Goal: Information Seeking & Learning: Learn about a topic

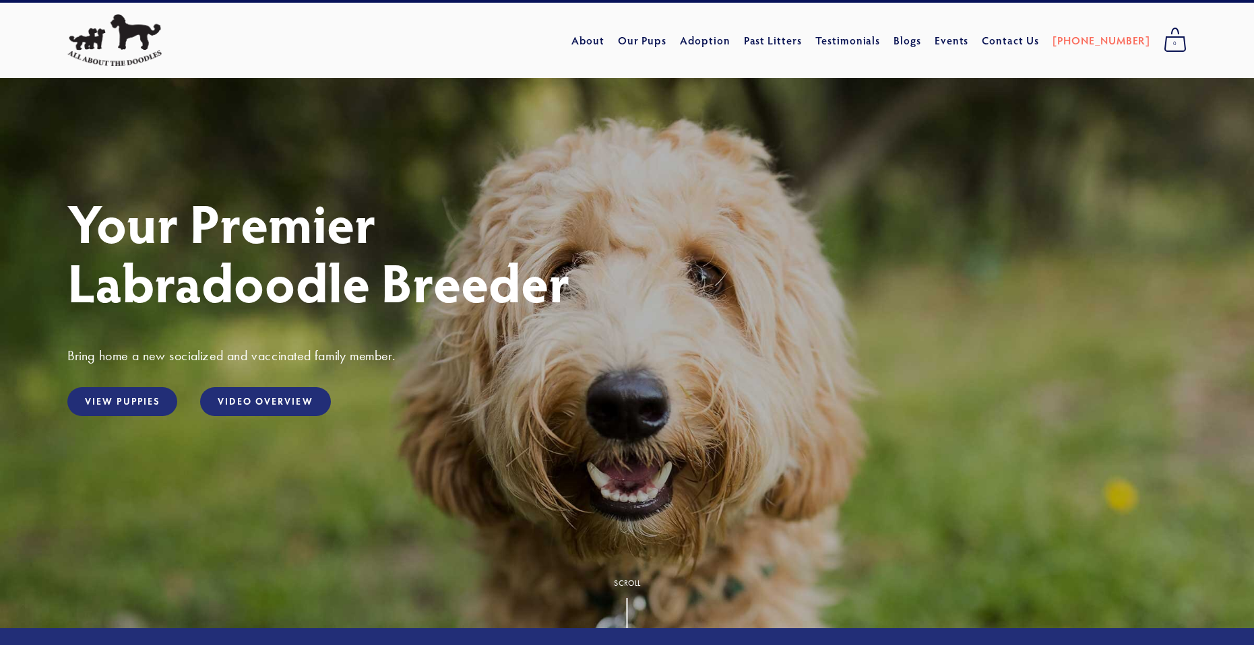
scroll to position [28, 0]
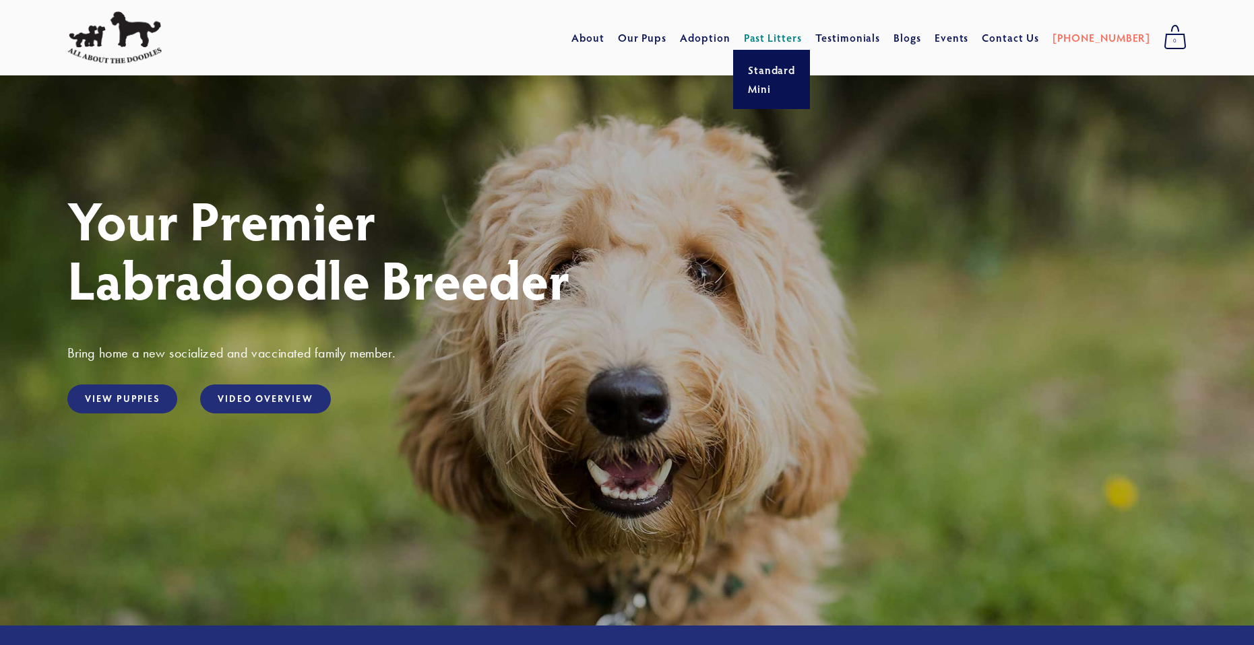
click at [799, 35] on link "Past Litters" at bounding box center [773, 37] width 59 height 14
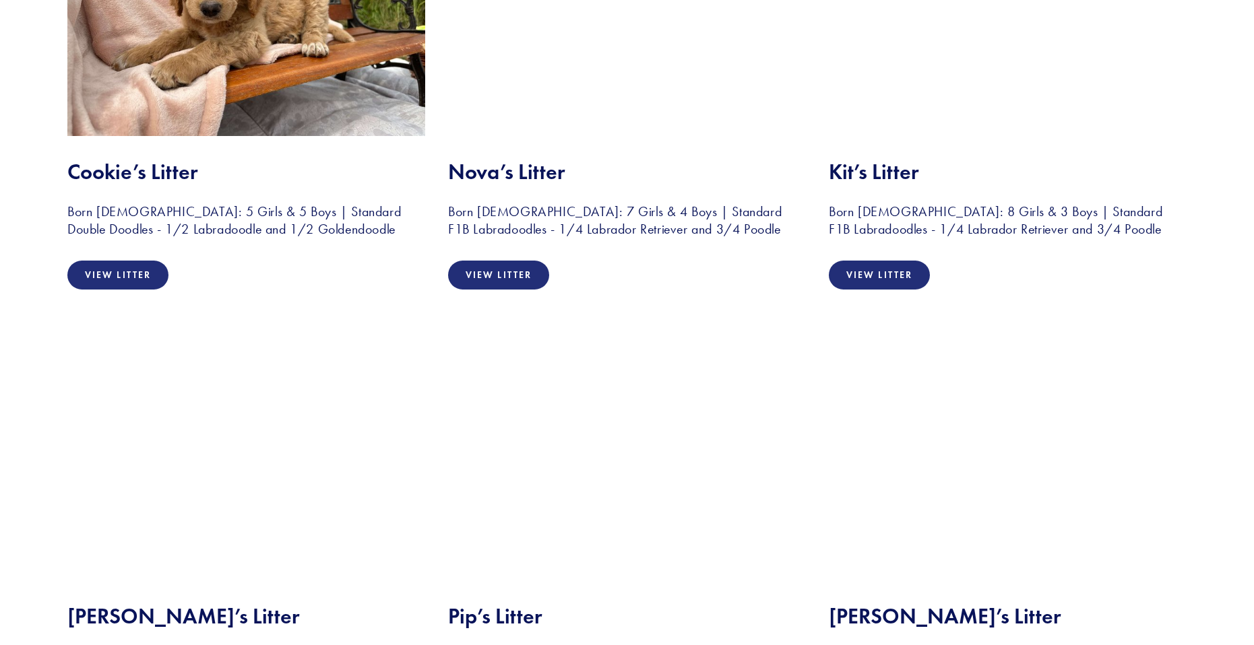
scroll to position [1796, 0]
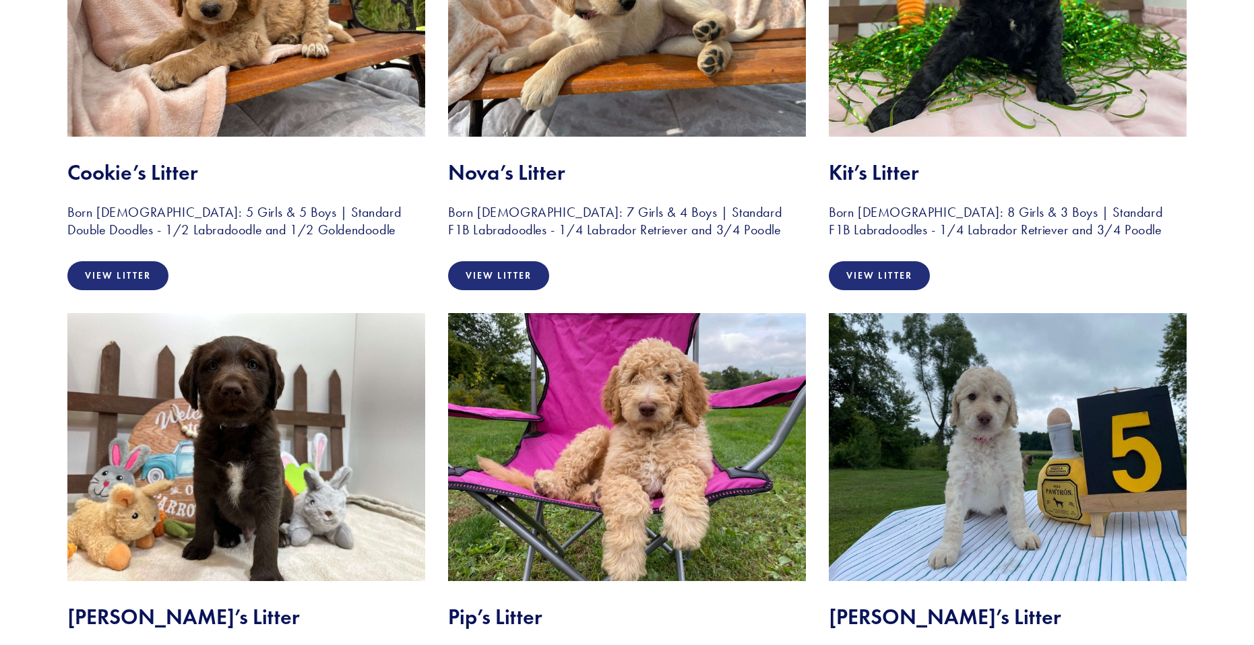
click at [955, 83] on img at bounding box center [1008, 2] width 358 height 268
click at [862, 262] on link "View Litter" at bounding box center [879, 275] width 101 height 29
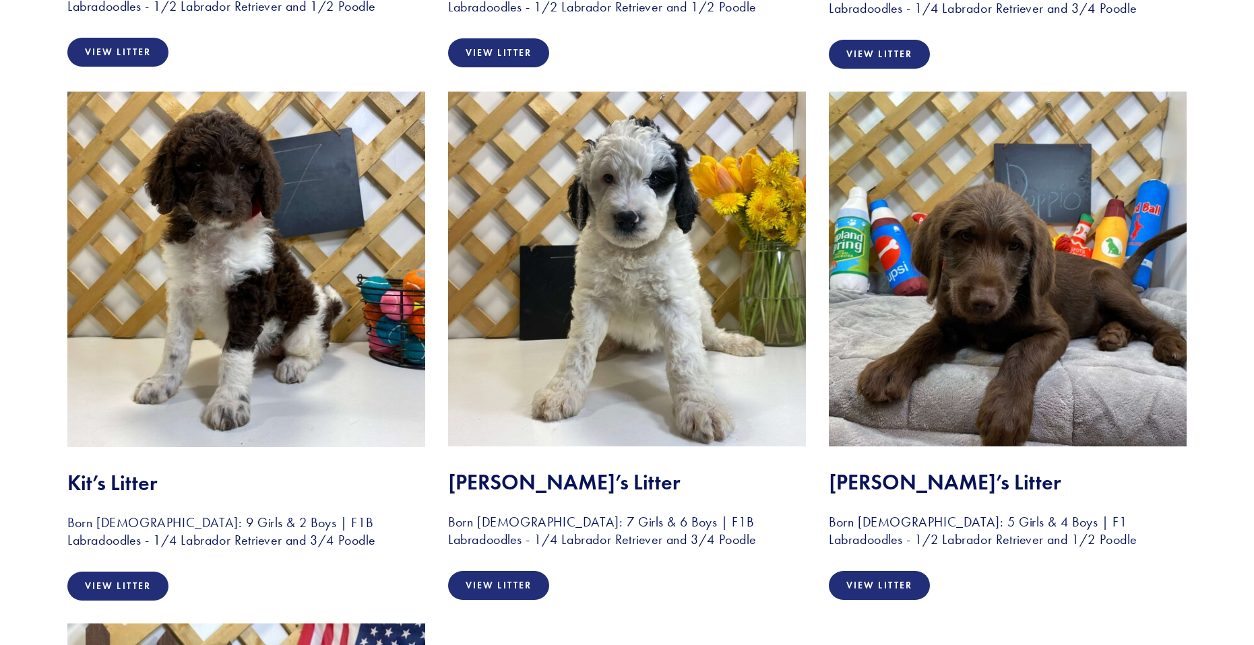
scroll to position [3971, 0]
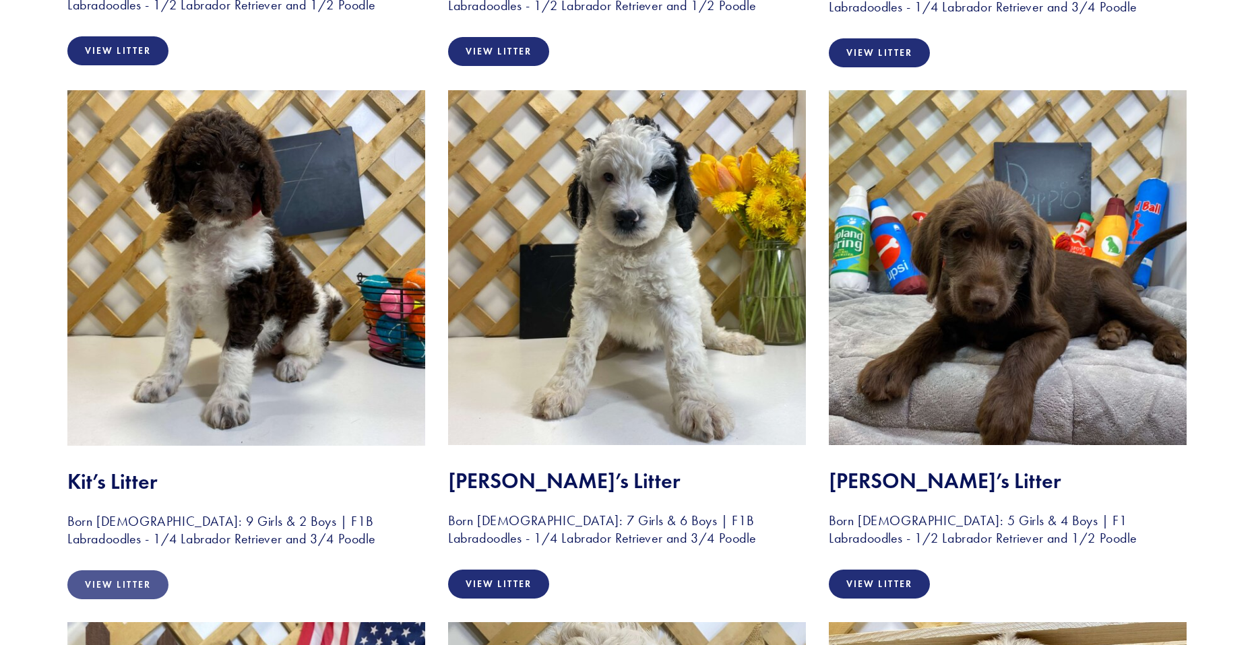
click at [127, 574] on link "View Litter" at bounding box center [117, 585] width 101 height 29
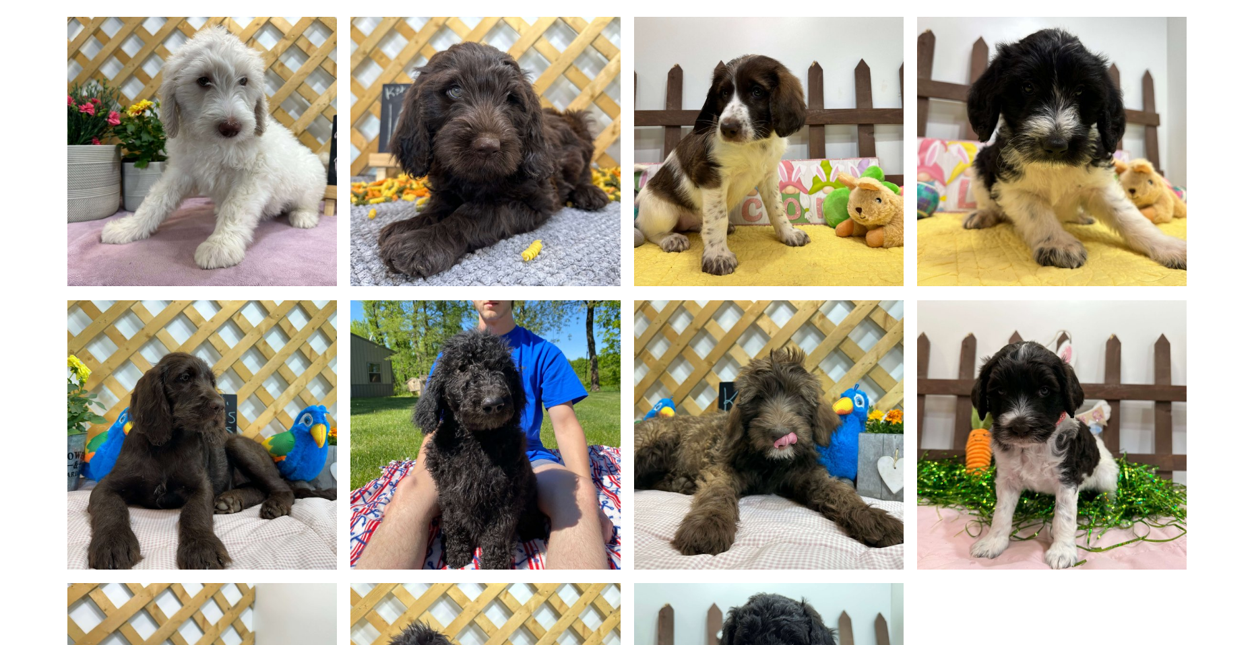
scroll to position [1101, 0]
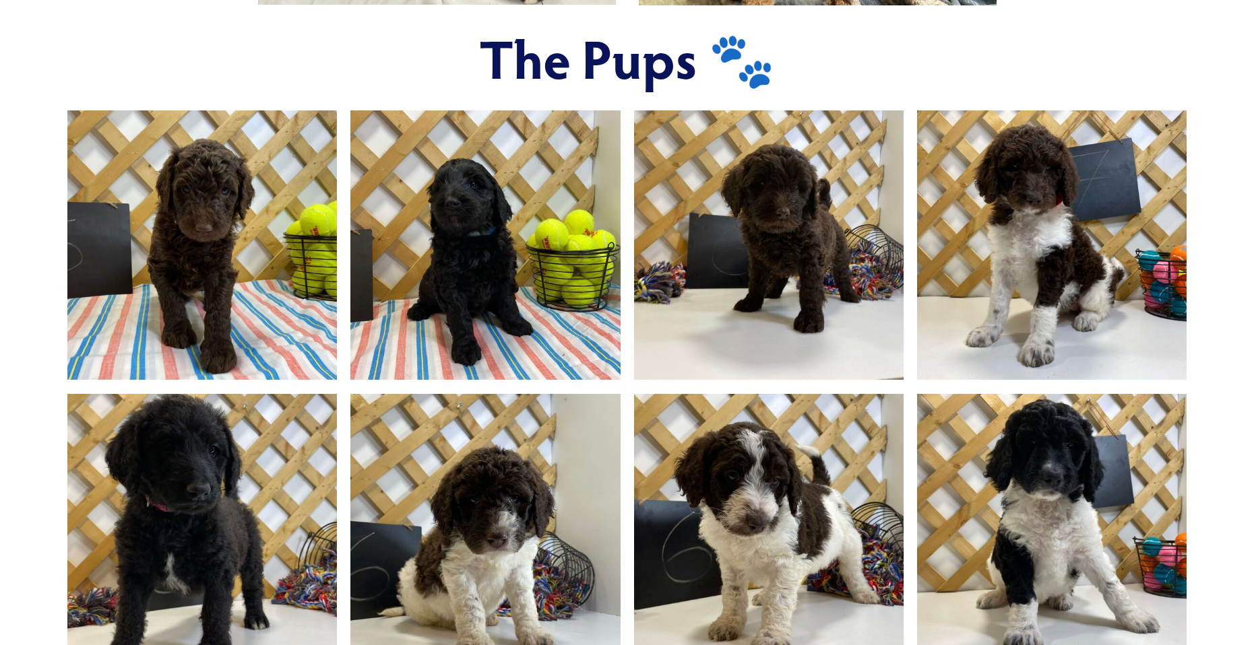
scroll to position [1014, 0]
click at [434, 212] on img at bounding box center [485, 244] width 359 height 269
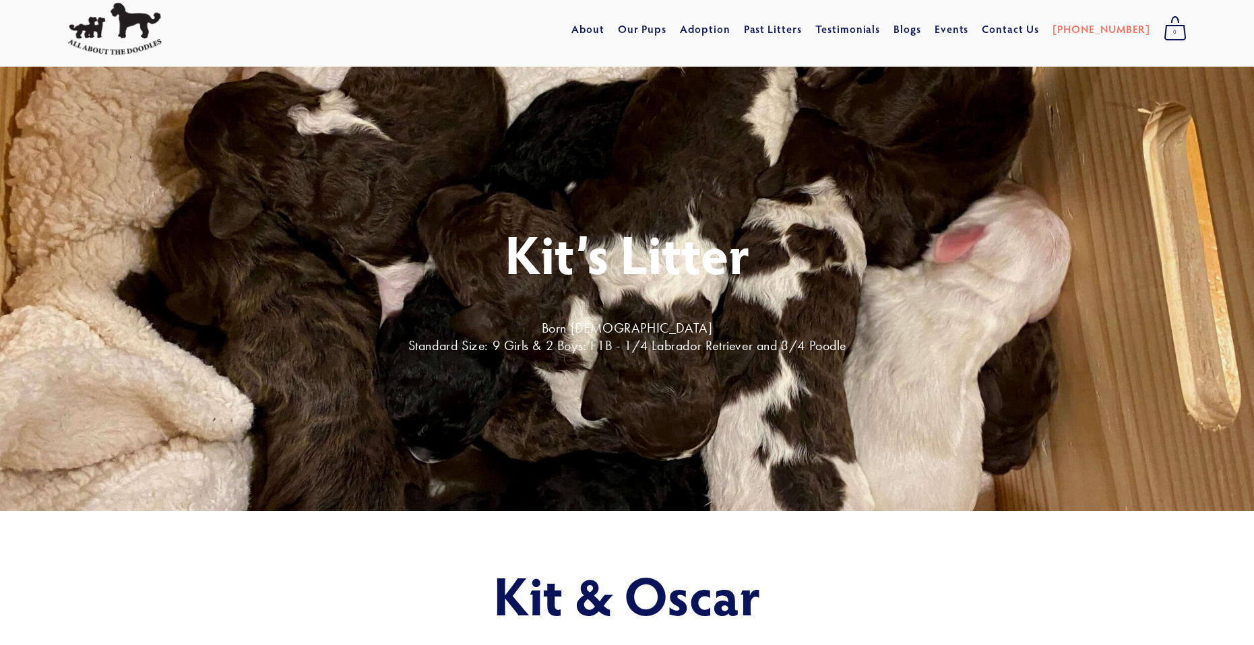
scroll to position [0, 0]
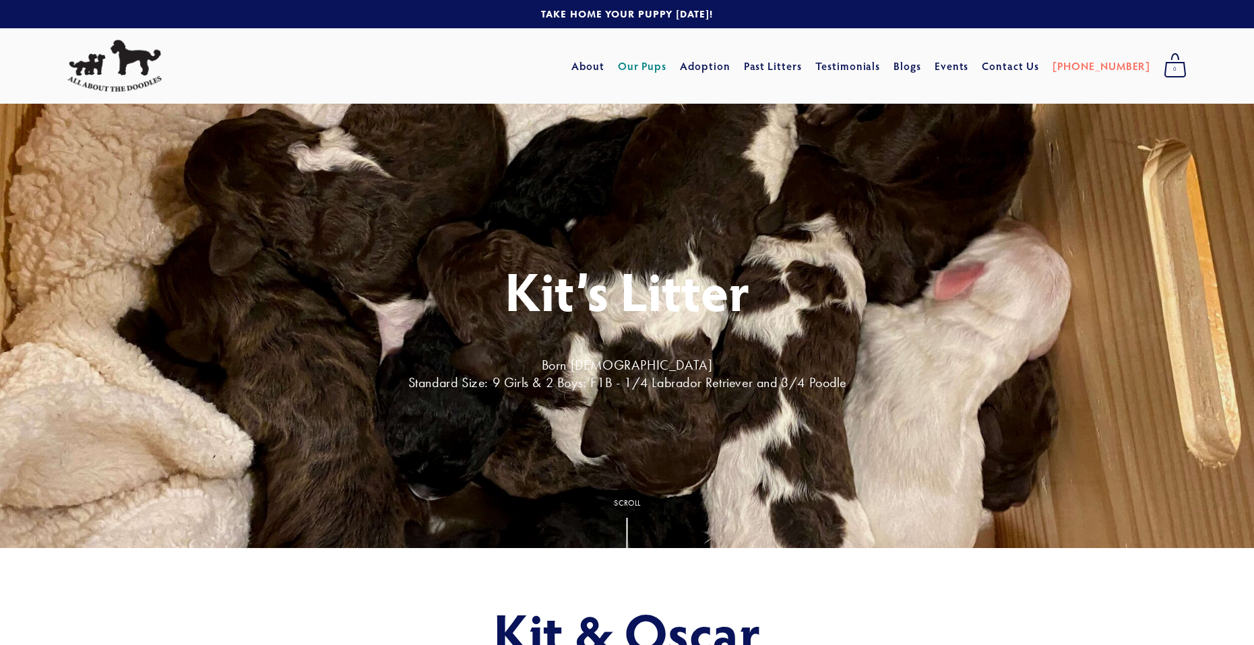
click at [667, 72] on link "Our Pups" at bounding box center [642, 66] width 49 height 24
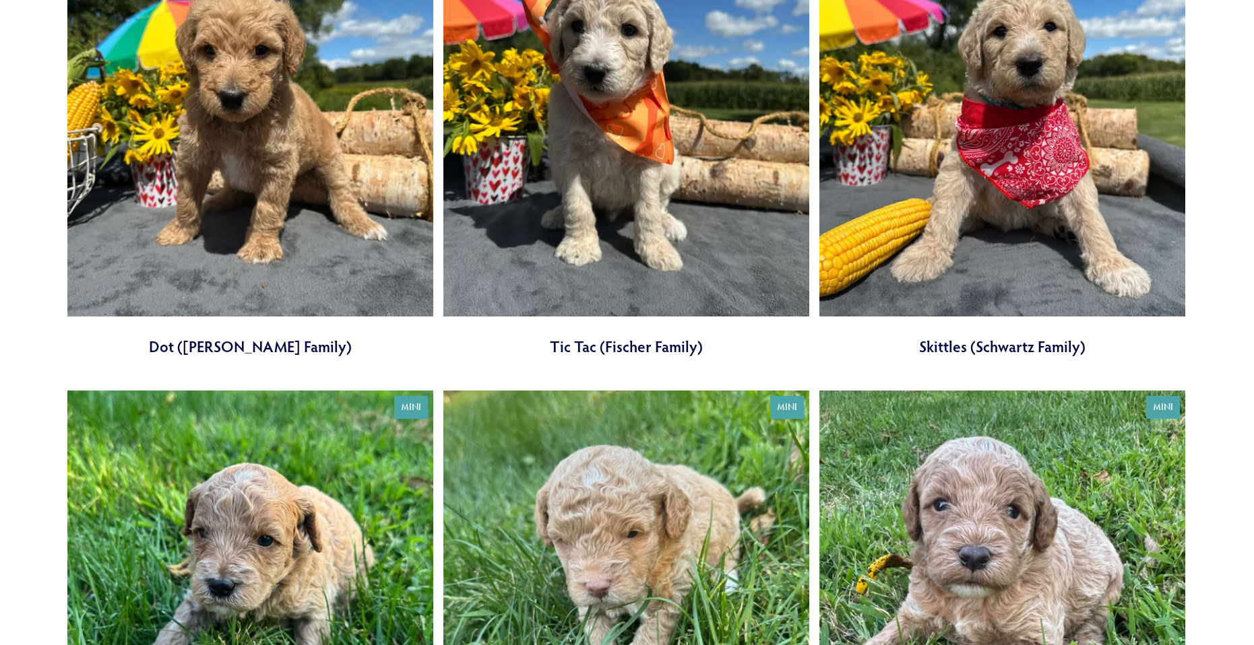
scroll to position [2343, 0]
